Goal: Register for event/course

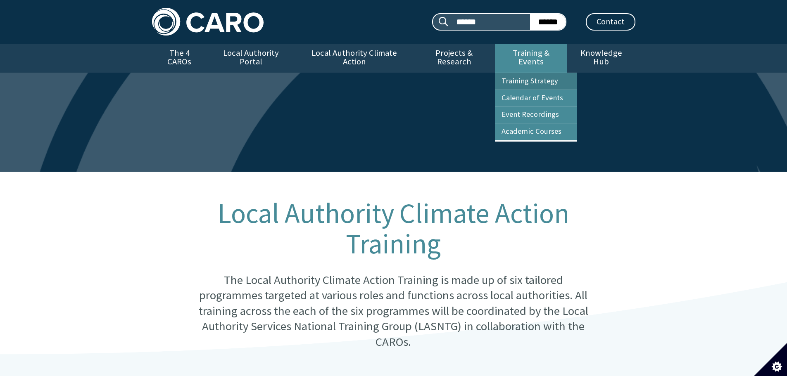
click at [541, 73] on link "Training Strategy" at bounding box center [536, 81] width 82 height 17
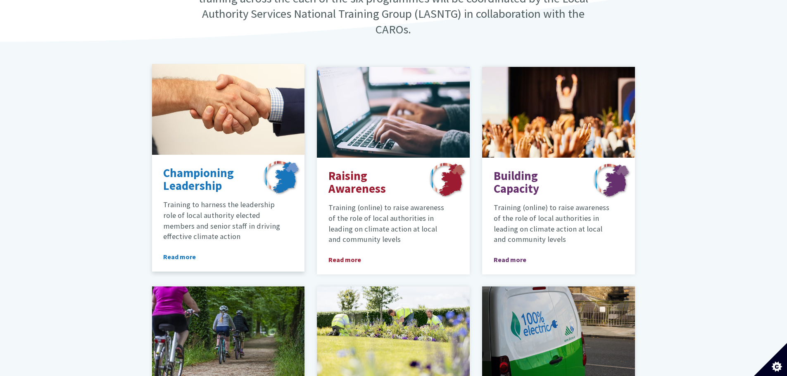
scroll to position [330, 0]
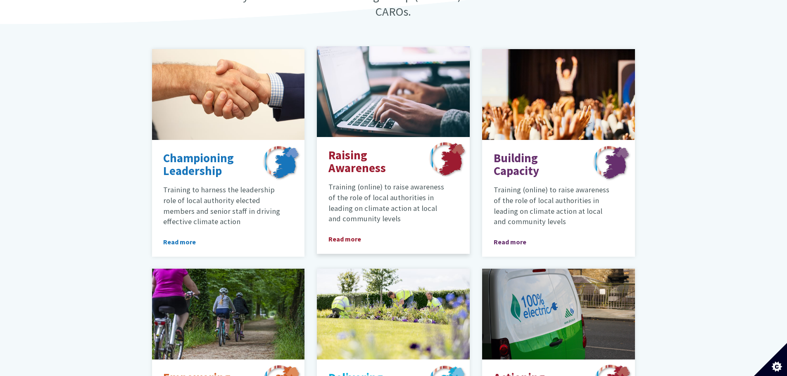
click at [366, 191] on p "Training (online) to raise awareness of the role of local authorities in leadin…" at bounding box center [386, 203] width 117 height 43
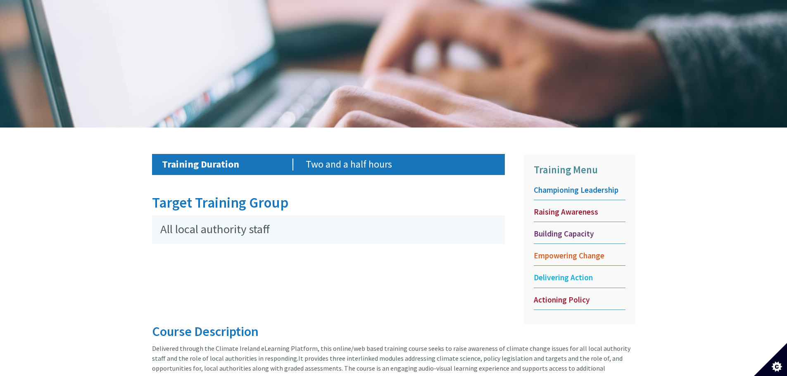
scroll to position [266, 0]
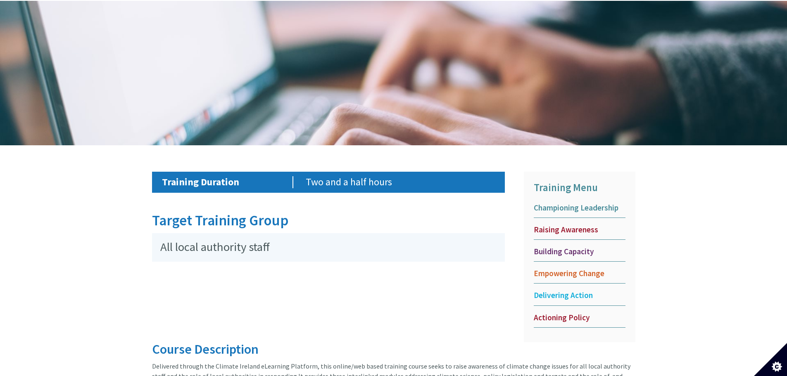
click at [555, 203] on span "Championing Leadership" at bounding box center [580, 208] width 92 height 10
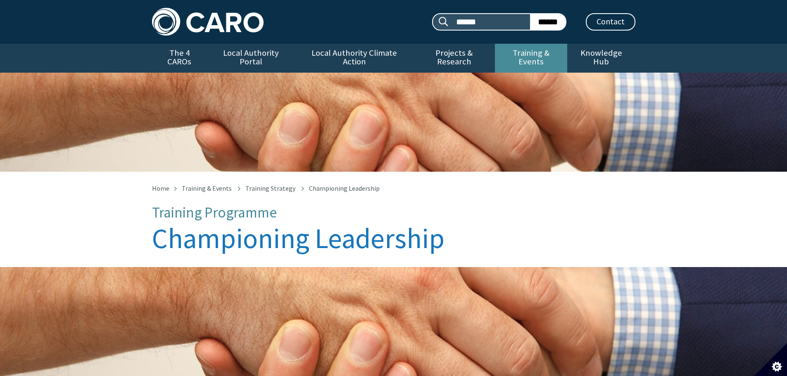
click at [553, 56] on link "Training & Events" at bounding box center [531, 58] width 72 height 29
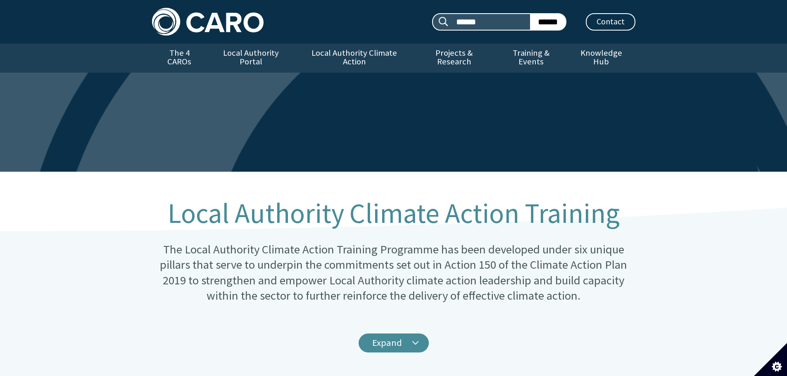
click at [393, 341] on link "Expand" at bounding box center [393, 343] width 70 height 19
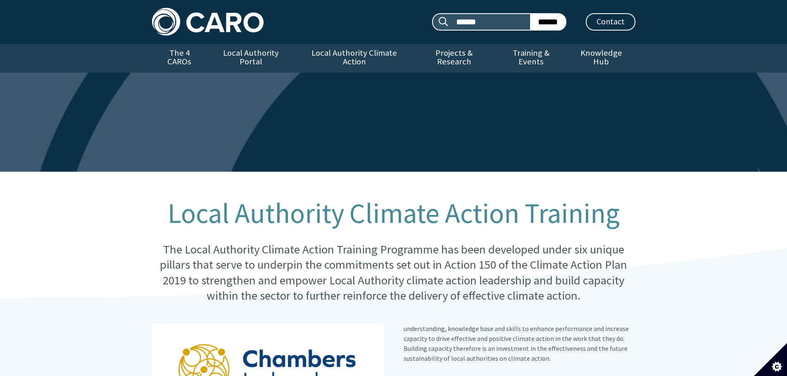
scroll to position [206, 0]
